Goal: Transaction & Acquisition: Purchase product/service

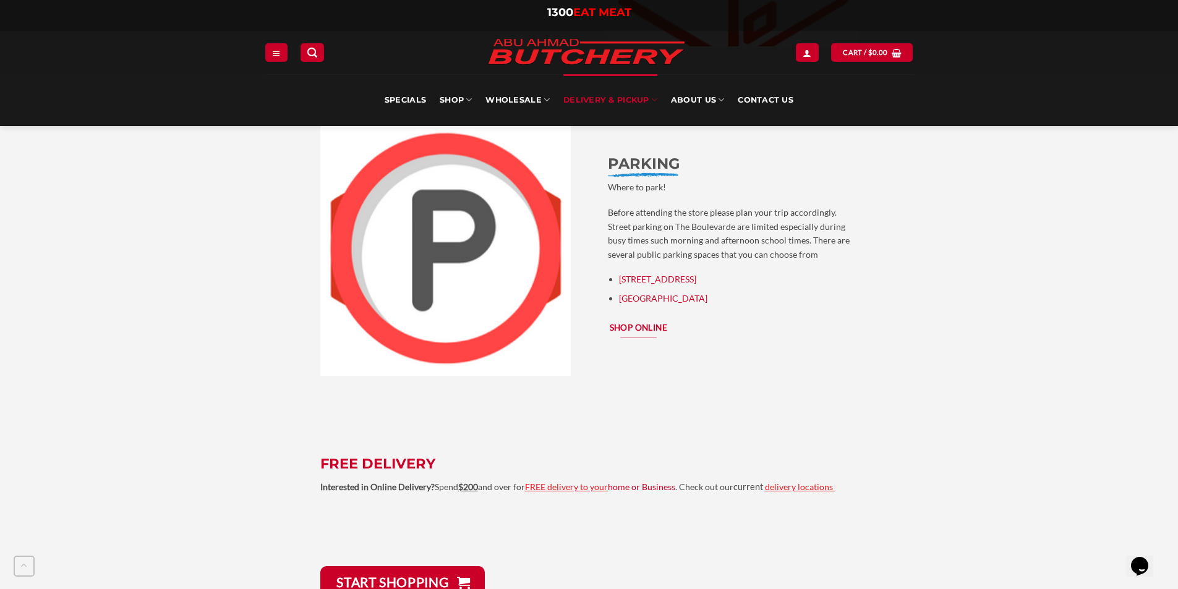
scroll to position [2658, 0]
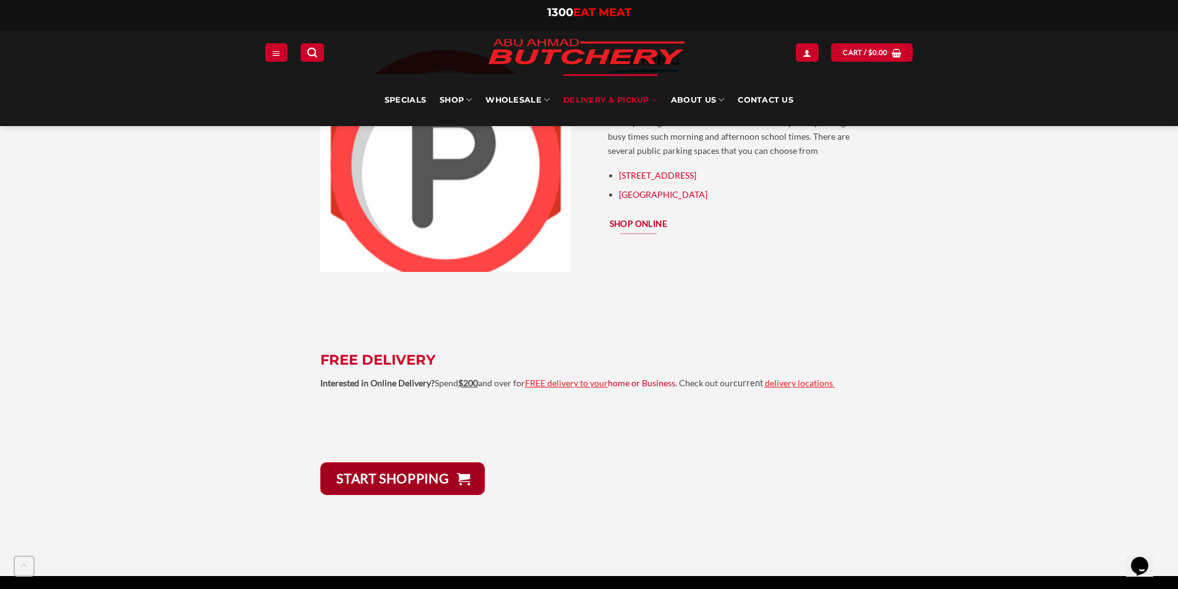
click at [397, 468] on span "START Shopping" at bounding box center [392, 478] width 113 height 21
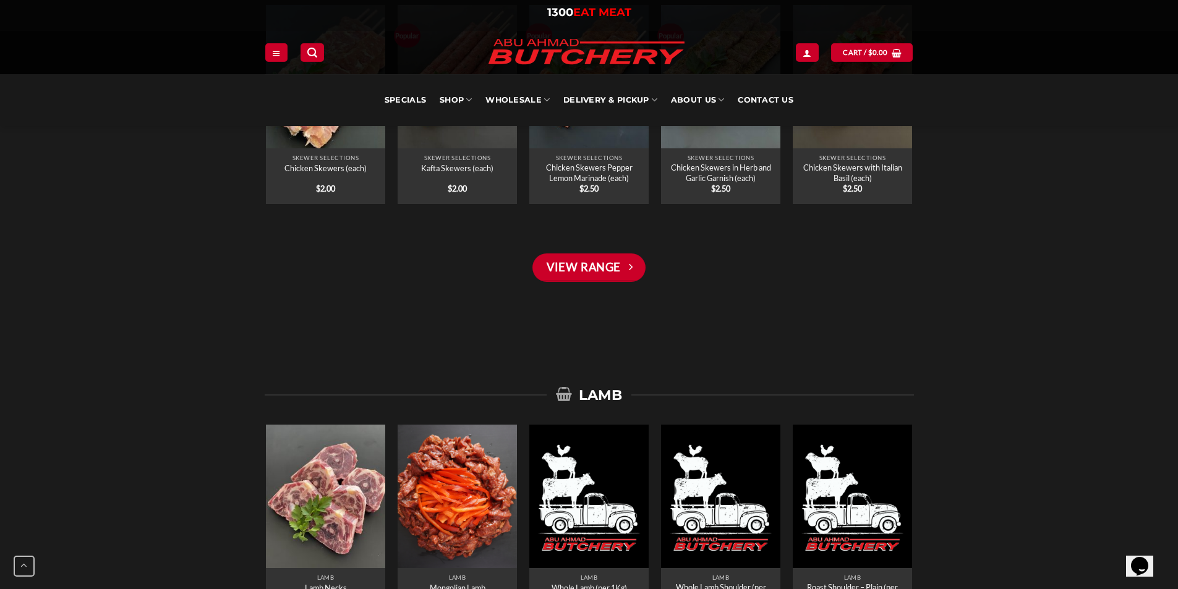
scroll to position [1731, 0]
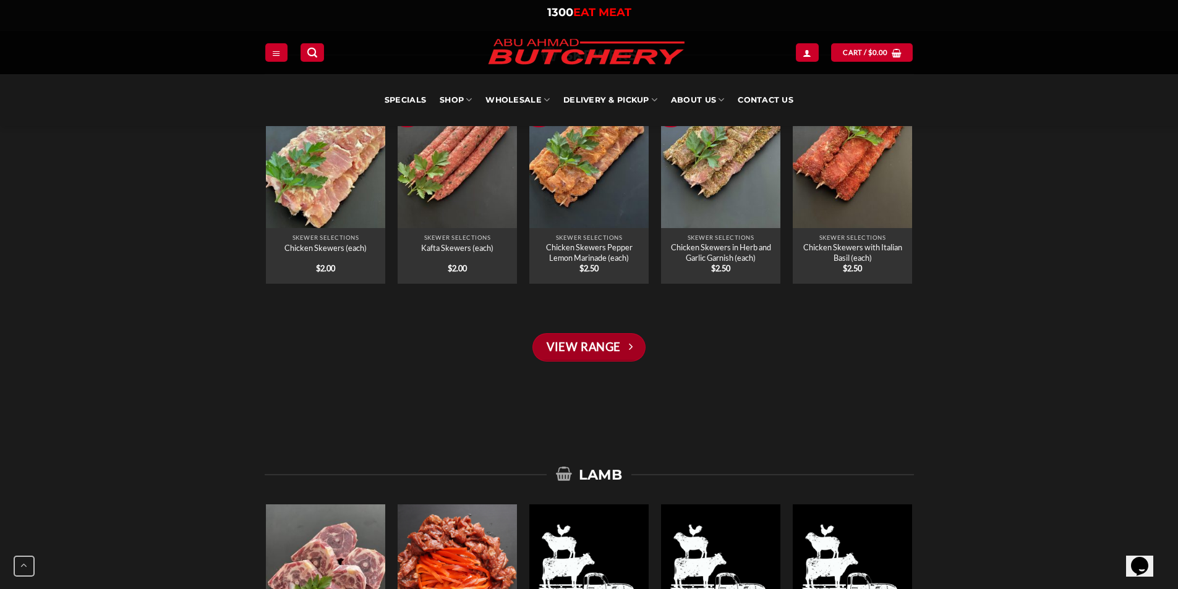
click at [581, 354] on link "View Range" at bounding box center [588, 347] width 113 height 28
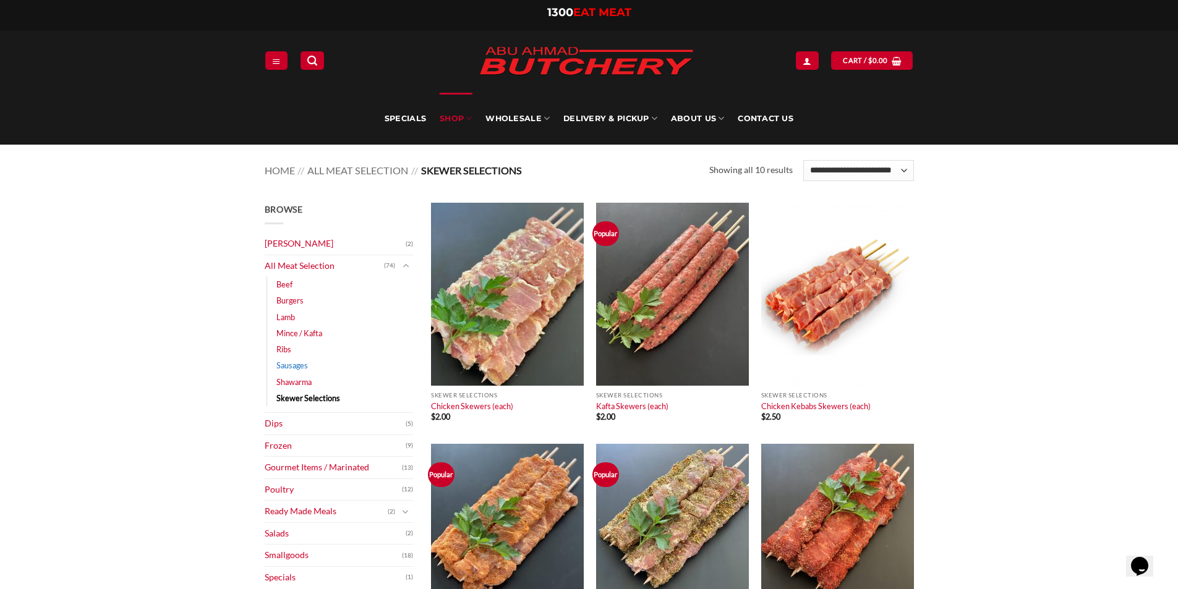
click at [282, 363] on link "Sausages" at bounding box center [292, 365] width 32 height 16
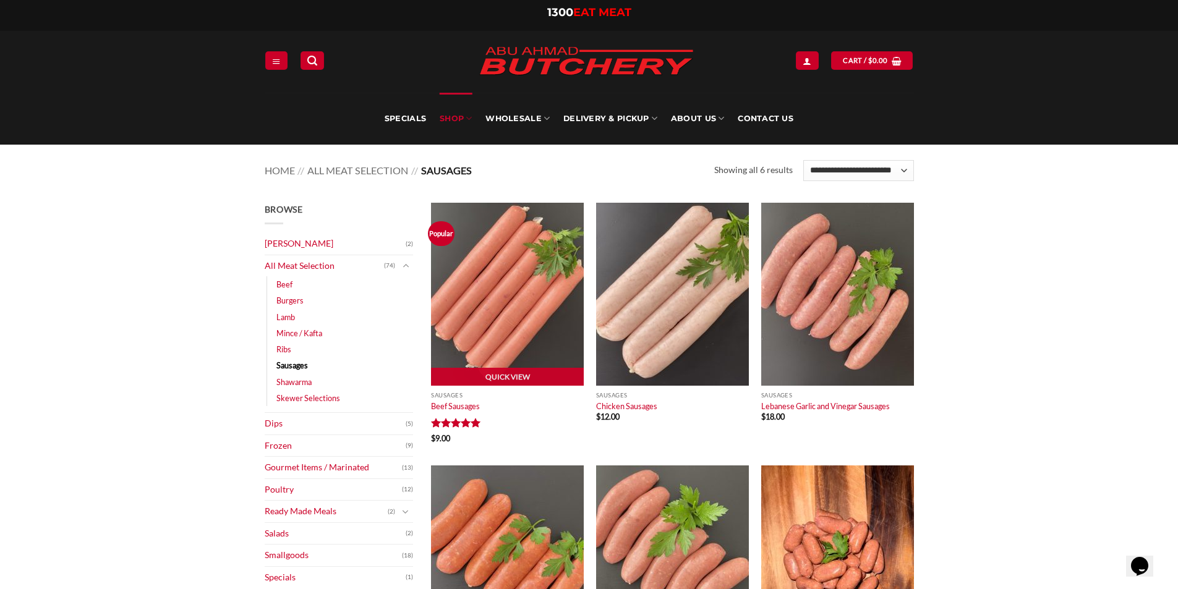
click at [498, 350] on img at bounding box center [507, 294] width 153 height 183
